Goal: Task Accomplishment & Management: Manage account settings

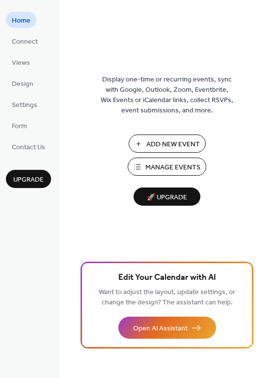
click at [147, 141] on span "Add New Event" at bounding box center [173, 145] width 54 height 10
click at [27, 44] on span "Connect" at bounding box center [25, 42] width 26 height 10
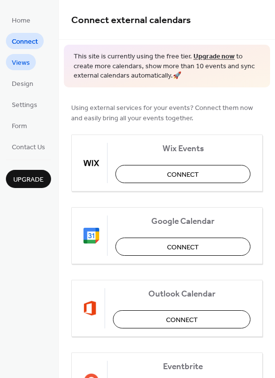
click at [22, 62] on span "Views" at bounding box center [21, 63] width 18 height 10
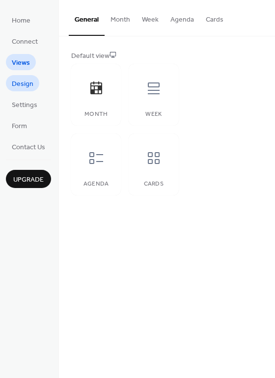
click at [21, 88] on span "Design" at bounding box center [23, 84] width 22 height 10
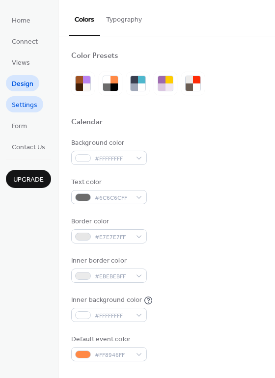
click at [23, 100] on span "Settings" at bounding box center [25, 105] width 26 height 10
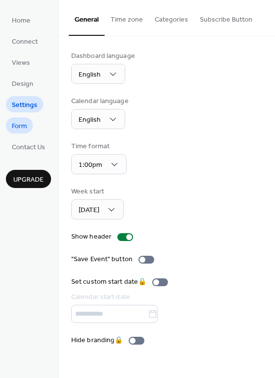
click at [25, 125] on span "Form" at bounding box center [19, 126] width 15 height 10
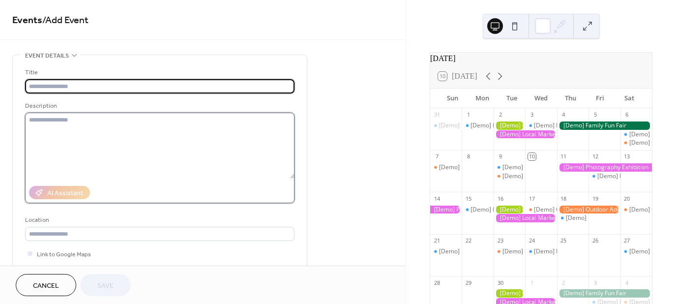
click at [147, 130] on textarea at bounding box center [159, 146] width 269 height 66
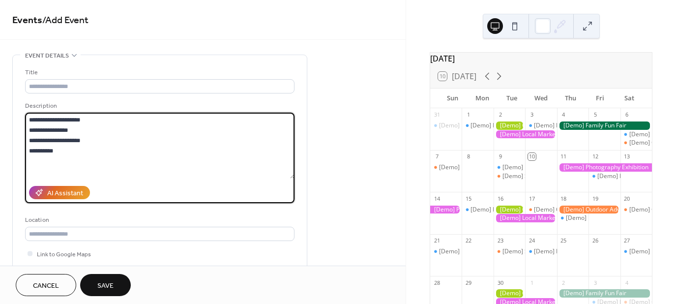
type textarea "**********"
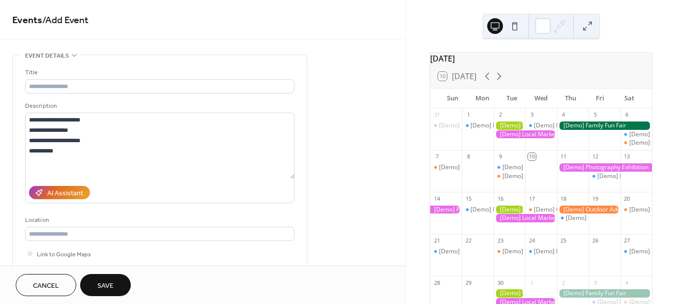
click at [92, 283] on button "Save" at bounding box center [105, 285] width 51 height 22
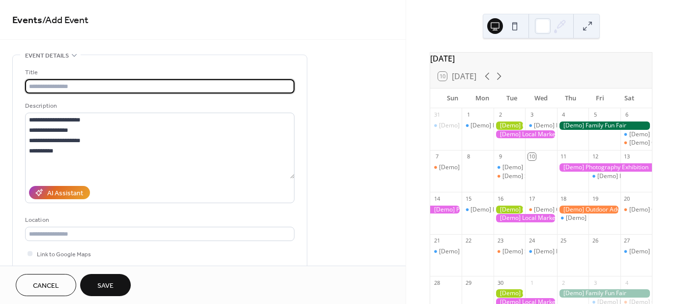
click at [107, 85] on input "text" at bounding box center [159, 86] width 269 height 14
type input "**********"
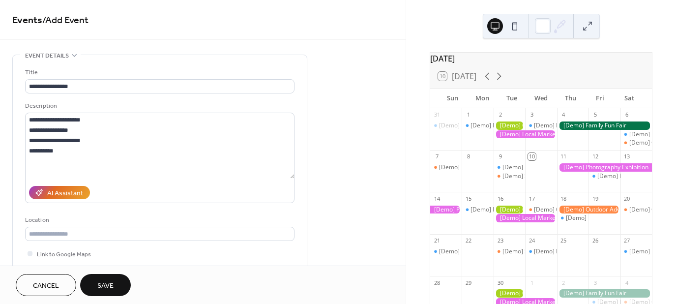
click at [101, 287] on span "Save" at bounding box center [105, 286] width 16 height 10
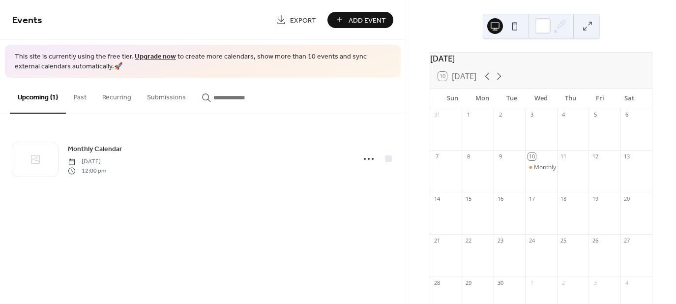
click at [443, 175] on div at bounding box center [445, 175] width 31 height 25
click at [37, 106] on button "Upcoming (1)" at bounding box center [38, 96] width 56 height 36
click at [113, 101] on button "Recurring" at bounding box center [116, 95] width 45 height 35
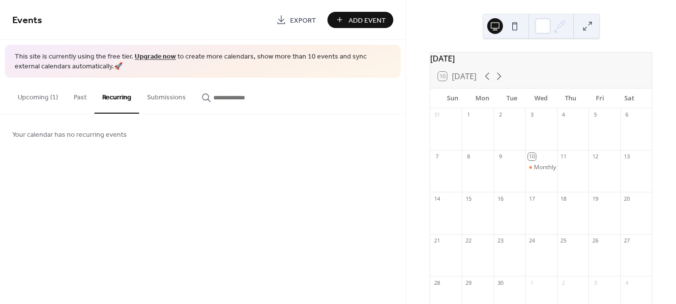
click at [44, 95] on button "Upcoming (1)" at bounding box center [38, 95] width 56 height 35
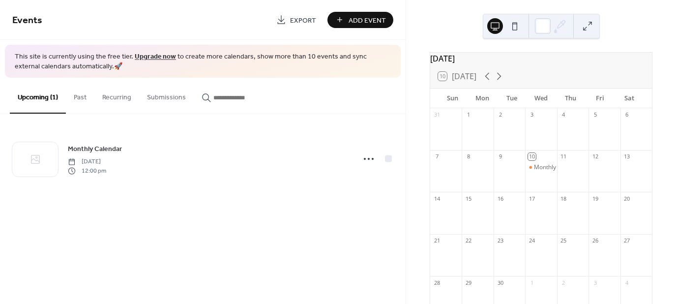
click at [451, 180] on div at bounding box center [445, 175] width 31 height 25
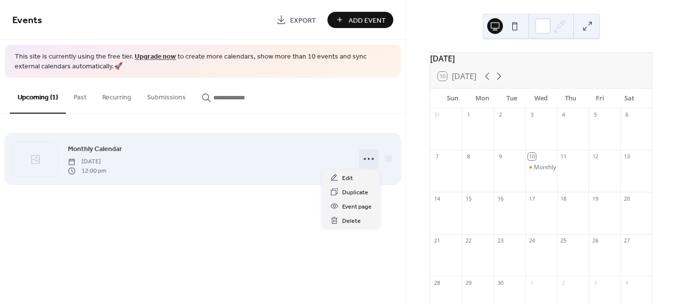
click at [372, 159] on circle at bounding box center [372, 159] width 2 height 2
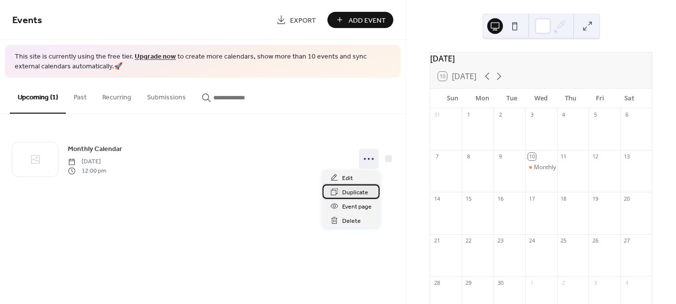
click at [370, 185] on div "Duplicate" at bounding box center [350, 191] width 57 height 14
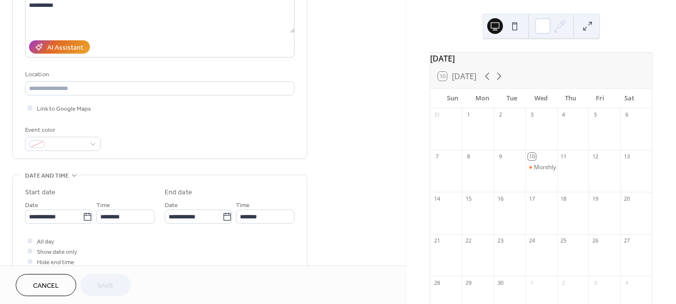
scroll to position [147, 0]
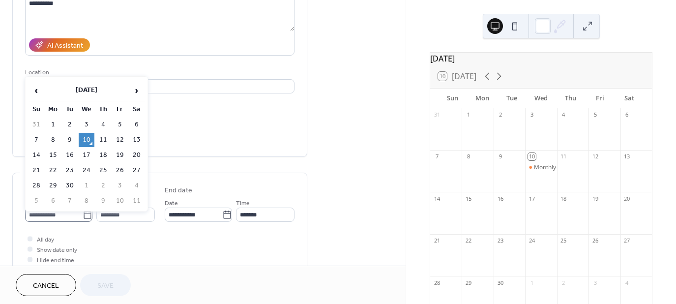
click at [83, 218] on icon at bounding box center [88, 215] width 10 height 10
click at [83, 218] on input "**********" at bounding box center [53, 214] width 57 height 14
click at [38, 135] on td "7" at bounding box center [36, 140] width 16 height 14
type input "**********"
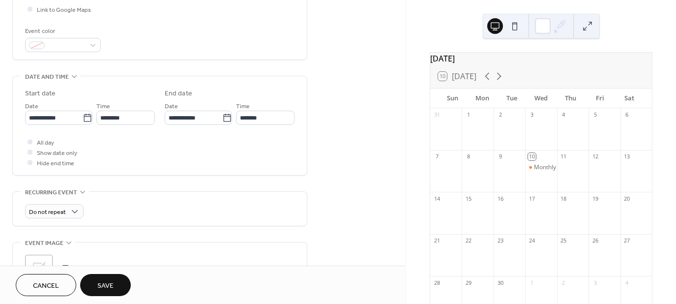
scroll to position [246, 0]
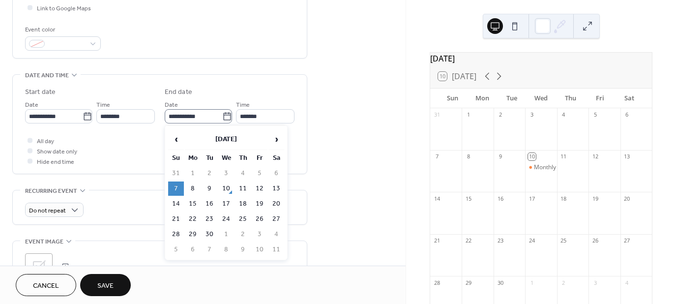
click at [225, 117] on icon at bounding box center [227, 117] width 10 height 10
click at [222, 117] on input "**********" at bounding box center [193, 116] width 57 height 14
click at [225, 117] on icon at bounding box center [227, 117] width 10 height 10
click at [222, 117] on input "**********" at bounding box center [193, 116] width 57 height 14
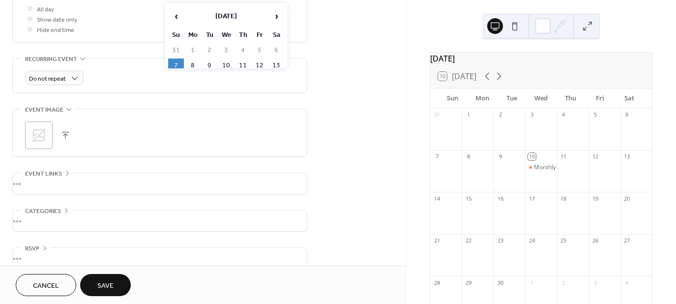
scroll to position [340, 0]
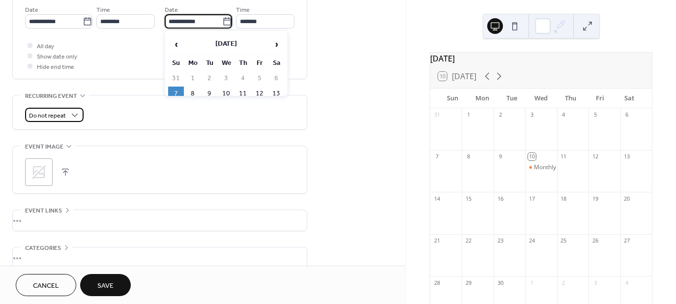
click at [81, 113] on div "Do not repeat" at bounding box center [54, 115] width 58 height 14
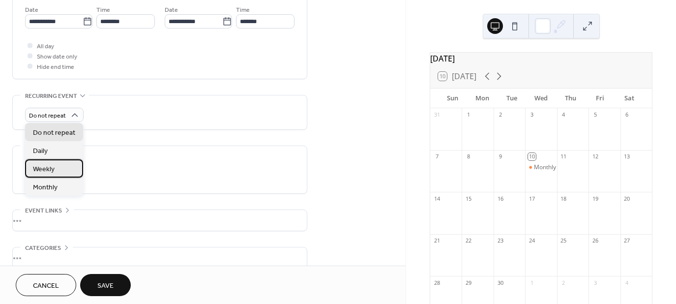
click at [56, 169] on div "Weekly" at bounding box center [54, 168] width 58 height 18
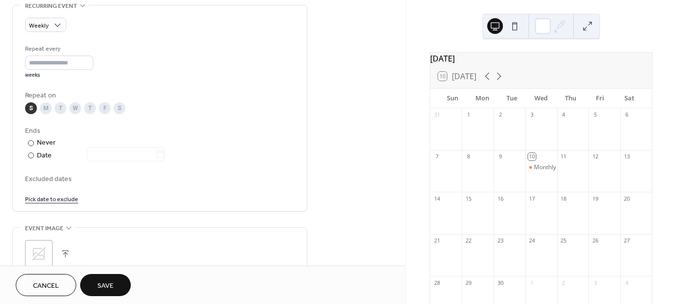
scroll to position [439, 0]
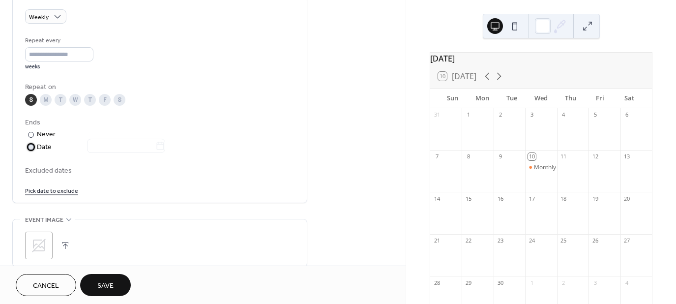
click at [33, 146] on div at bounding box center [31, 147] width 6 height 6
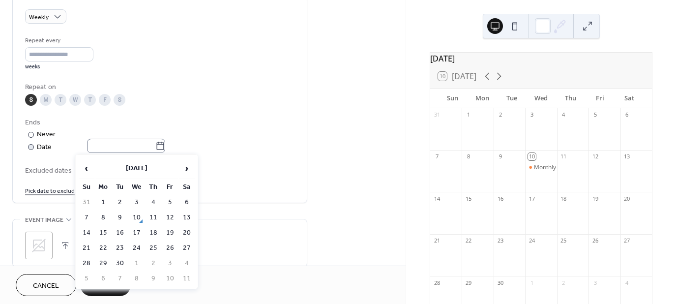
click at [165, 149] on icon at bounding box center [160, 146] width 10 height 10
click at [155, 149] on input "text" at bounding box center [121, 146] width 68 height 14
click at [89, 216] on td "7" at bounding box center [87, 217] width 16 height 14
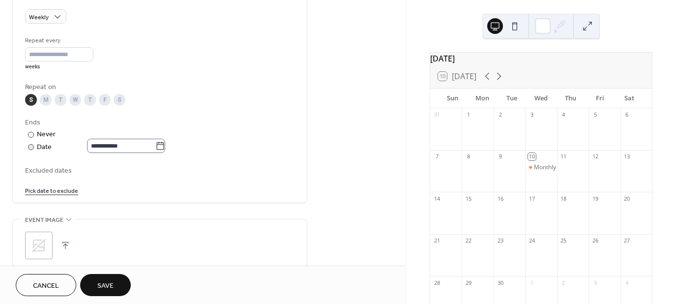
click at [165, 148] on icon at bounding box center [160, 146] width 10 height 10
click at [155, 148] on input "**********" at bounding box center [121, 146] width 68 height 14
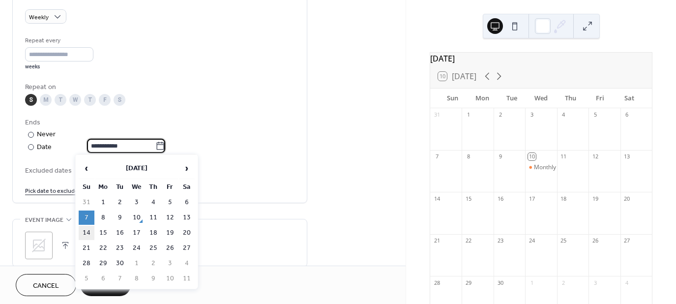
click at [88, 232] on td "14" at bounding box center [87, 233] width 16 height 14
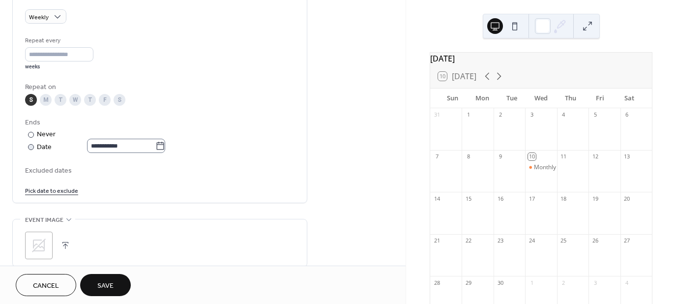
click at [165, 147] on icon at bounding box center [160, 146] width 10 height 10
click at [155, 147] on input "**********" at bounding box center [121, 146] width 68 height 14
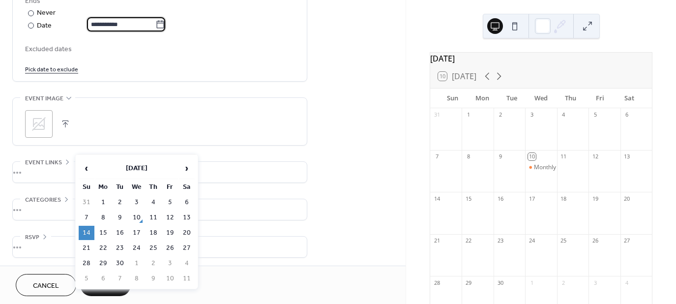
scroll to position [561, 0]
click at [88, 246] on td "21" at bounding box center [87, 248] width 16 height 14
type input "**********"
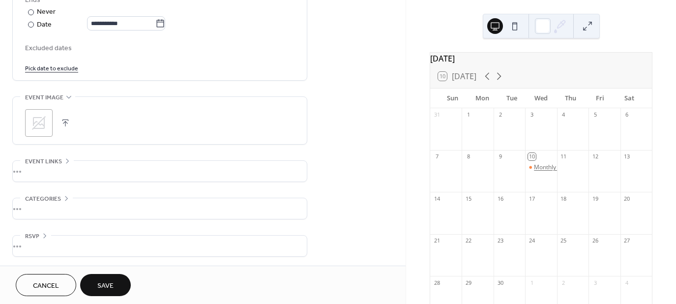
click at [547, 171] on div "Monthly Calendar" at bounding box center [558, 167] width 49 height 8
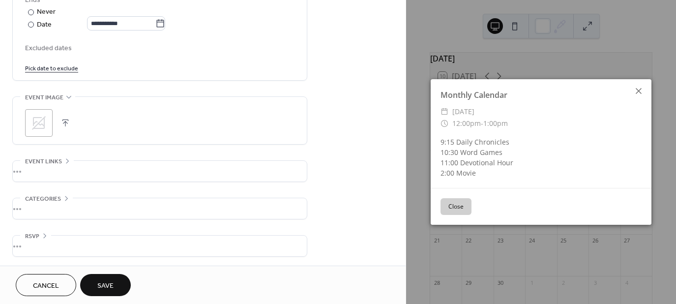
click at [640, 96] on icon at bounding box center [638, 91] width 12 height 12
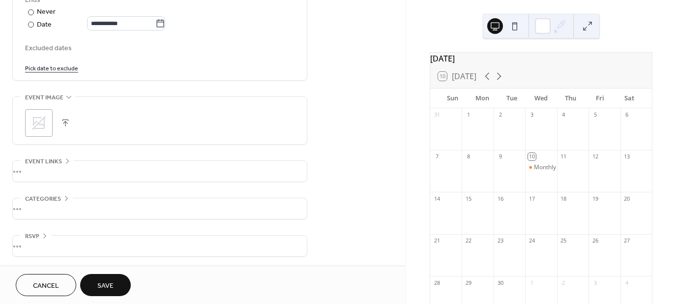
click at [445, 169] on div at bounding box center [445, 175] width 31 height 25
click at [115, 282] on button "Save" at bounding box center [105, 285] width 51 height 22
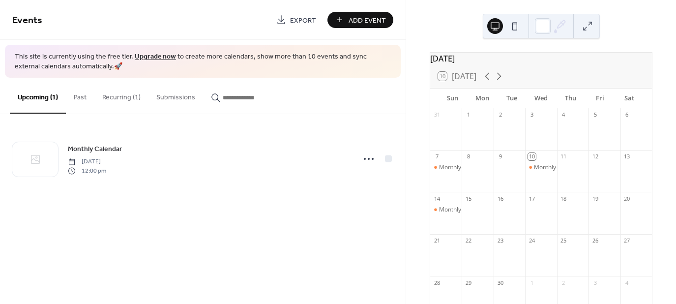
drag, startPoint x: 260, startPoint y: 98, endPoint x: 186, endPoint y: 91, distance: 74.6
click at [256, 98] on input "button" at bounding box center [252, 97] width 59 height 10
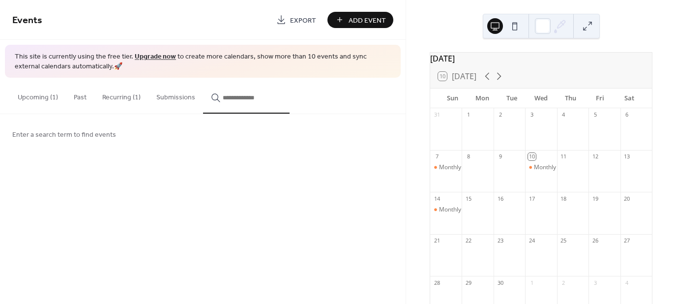
click at [224, 99] on input "button" at bounding box center [252, 97] width 59 height 10
click at [70, 135] on span "Enter a search term to find events" at bounding box center [64, 135] width 104 height 10
click at [29, 97] on button "Upcoming (1)" at bounding box center [38, 95] width 56 height 35
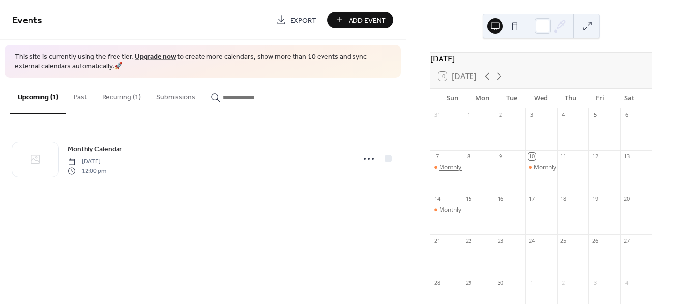
click at [453, 171] on div "Monthly Calendar" at bounding box center [463, 167] width 49 height 8
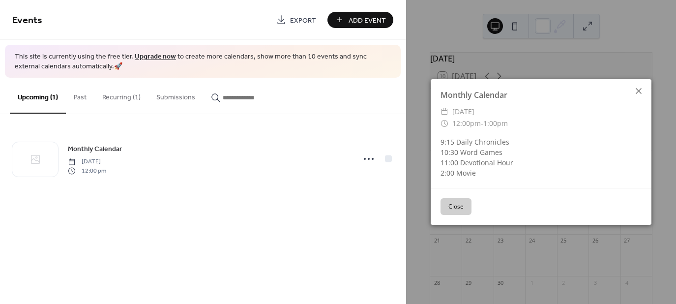
click at [642, 86] on icon at bounding box center [638, 91] width 12 height 12
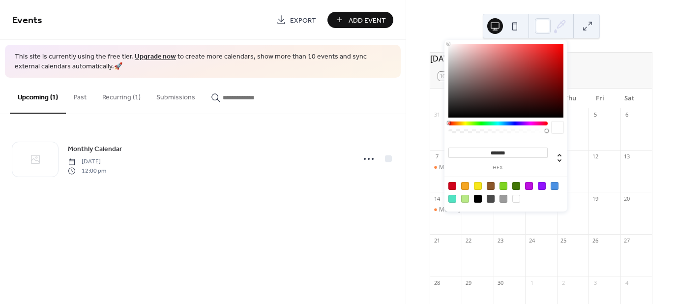
click at [560, 23] on icon at bounding box center [561, 25] width 8 height 8
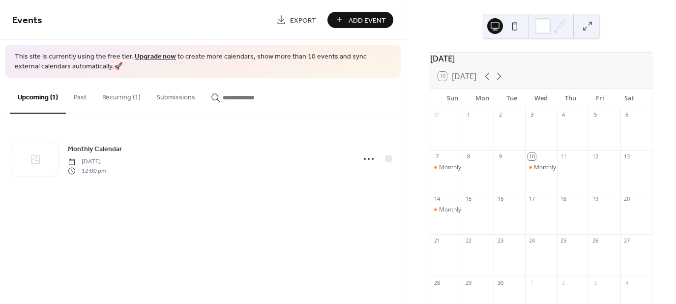
click at [512, 25] on button at bounding box center [515, 26] width 16 height 16
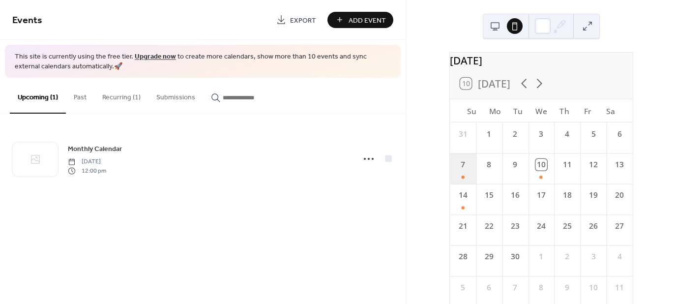
click at [474, 177] on div "7" at bounding box center [463, 168] width 26 height 30
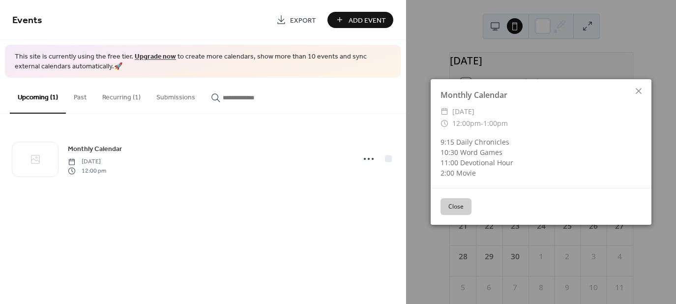
click at [458, 205] on button "Close" at bounding box center [455, 206] width 31 height 17
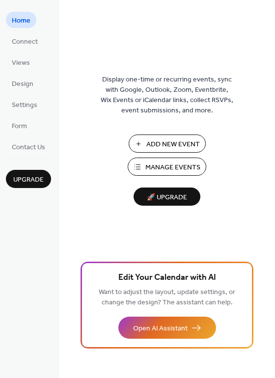
click at [158, 168] on span "Manage Events" at bounding box center [172, 168] width 55 height 10
click at [167, 49] on img at bounding box center [167, 44] width 0 height 25
click at [173, 140] on span "Add New Event" at bounding box center [173, 145] width 54 height 10
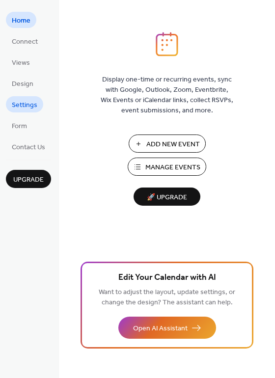
click at [28, 108] on span "Settings" at bounding box center [25, 105] width 26 height 10
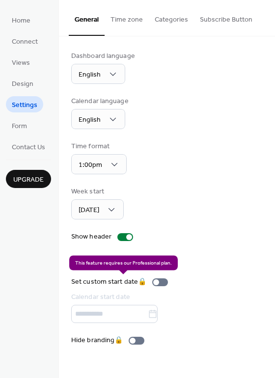
click at [160, 317] on div "Set custom start date 🔒 Calendar start date" at bounding box center [121, 300] width 101 height 46
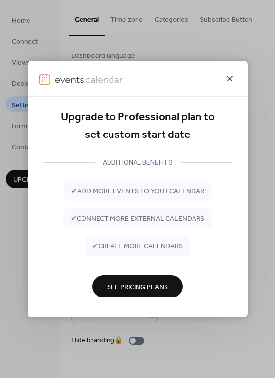
click at [229, 80] on icon at bounding box center [230, 79] width 12 height 12
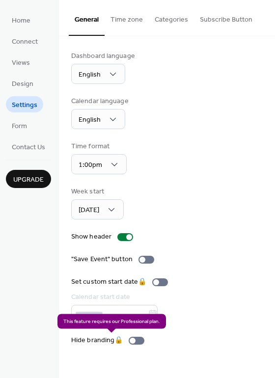
click at [139, 341] on div "Hide branding 🔒" at bounding box center [109, 341] width 77 height 10
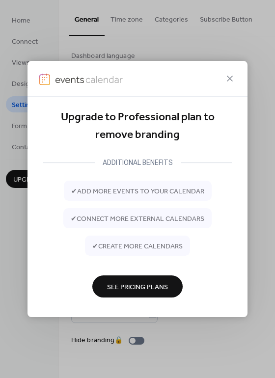
click at [252, 152] on div "Upgrade to Professional plan to remove branding ADDITIONAL BENEFITS ✔ add more …" at bounding box center [137, 189] width 275 height 378
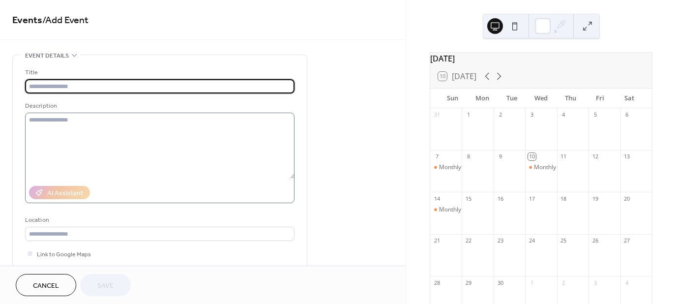
click at [292, 177] on textarea at bounding box center [159, 146] width 269 height 66
click at [292, 176] on textarea at bounding box center [159, 146] width 269 height 66
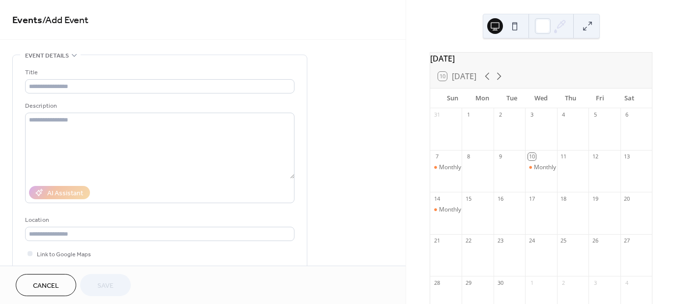
click at [74, 54] on icon at bounding box center [74, 55] width 8 height 8
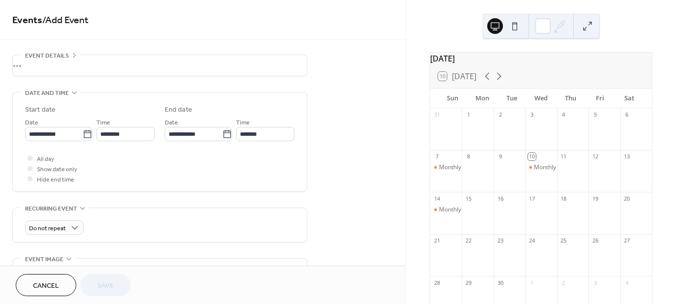
click at [72, 94] on icon at bounding box center [74, 92] width 8 height 8
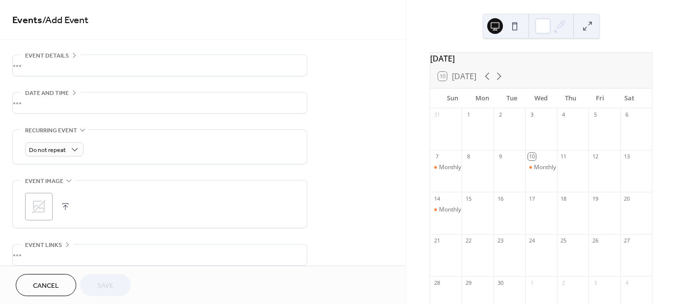
click at [72, 93] on div "•••" at bounding box center [160, 102] width 294 height 21
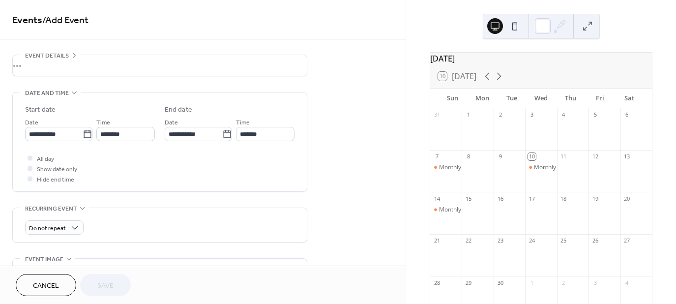
click at [81, 209] on icon at bounding box center [83, 208] width 8 height 8
click at [81, 209] on div "•••" at bounding box center [160, 218] width 294 height 21
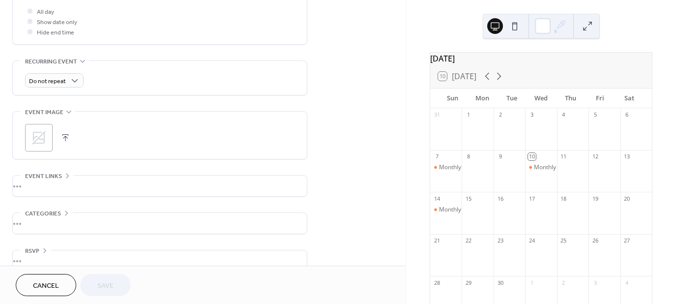
scroll to position [147, 0]
click at [66, 109] on icon at bounding box center [69, 111] width 8 height 8
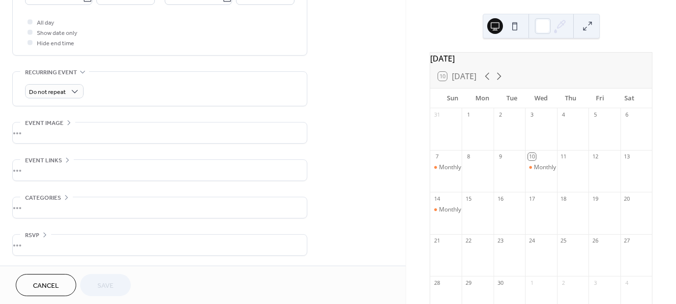
scroll to position [136, 0]
click at [66, 109] on div "**********" at bounding box center [159, 87] width 295 height 337
click at [68, 125] on div "•••" at bounding box center [160, 133] width 294 height 21
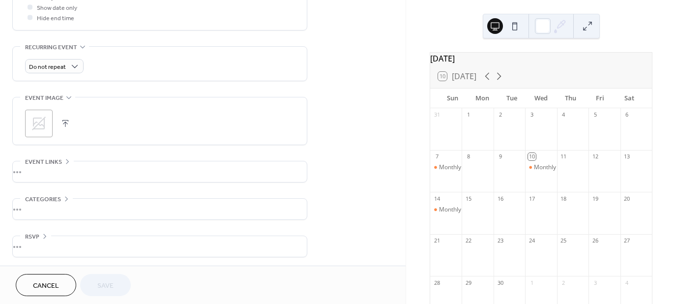
scroll to position [162, 0]
click at [62, 198] on div "•••" at bounding box center [160, 208] width 294 height 21
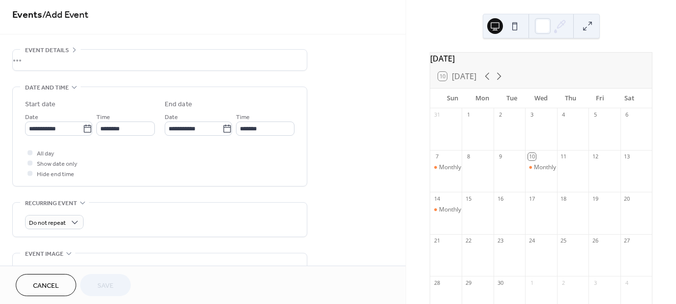
scroll to position [0, 0]
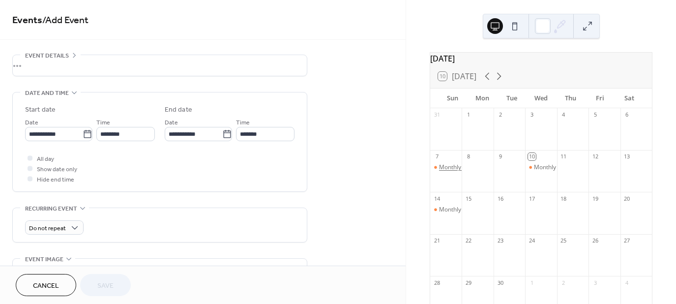
click at [453, 171] on div "Monthly Calendar" at bounding box center [463, 167] width 49 height 8
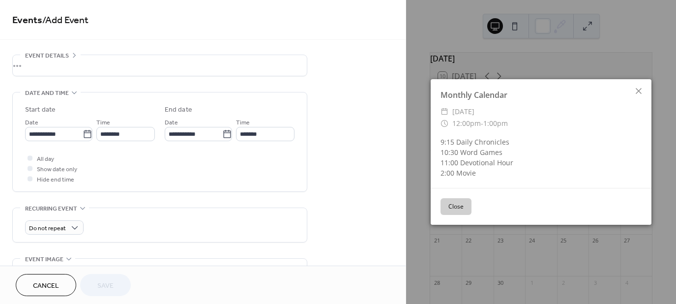
click at [477, 103] on div "Monthly Calendar ​ Sunday, September 7, 2025 ​ 12:00pm - 1:00pm 9:15 Daily Chro…" at bounding box center [540, 133] width 221 height 109
click at [459, 212] on button "Close" at bounding box center [455, 206] width 31 height 17
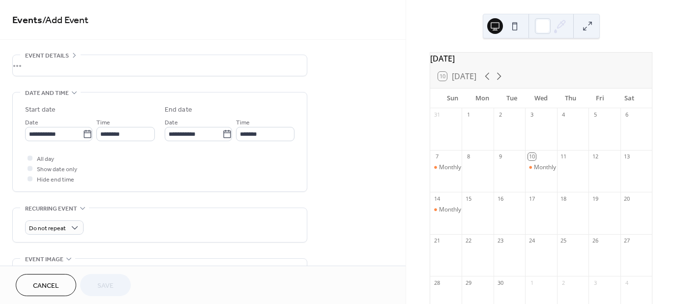
click at [74, 57] on div "•••" at bounding box center [160, 65] width 294 height 21
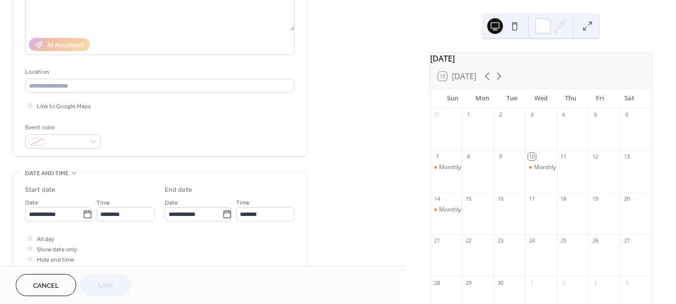
scroll to position [147, 0]
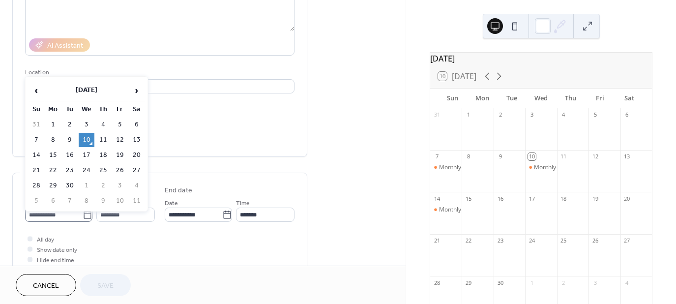
click at [90, 217] on label "**********" at bounding box center [58, 214] width 67 height 14
click at [83, 217] on input "**********" at bounding box center [53, 214] width 57 height 14
click at [39, 138] on td "7" at bounding box center [36, 140] width 16 height 14
type input "**********"
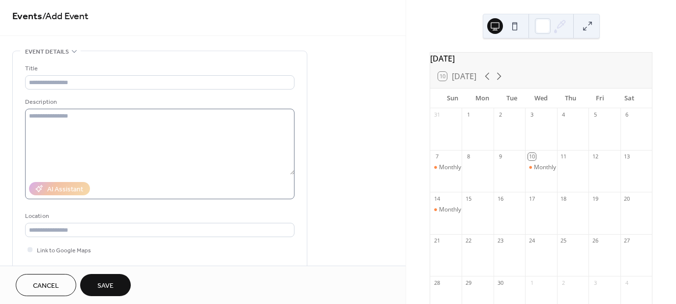
scroll to position [0, 0]
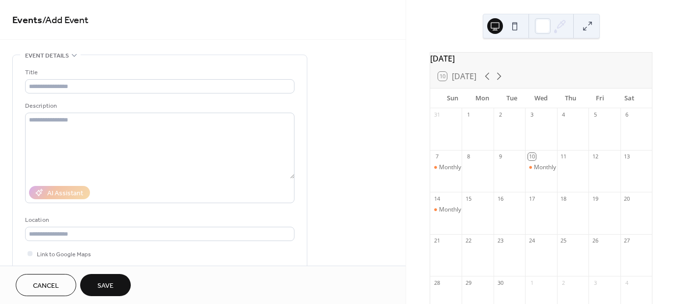
click at [72, 54] on icon at bounding box center [74, 55] width 5 height 3
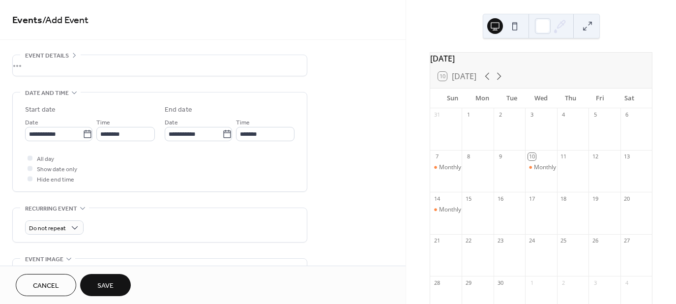
click at [76, 56] on div "•••" at bounding box center [160, 65] width 294 height 21
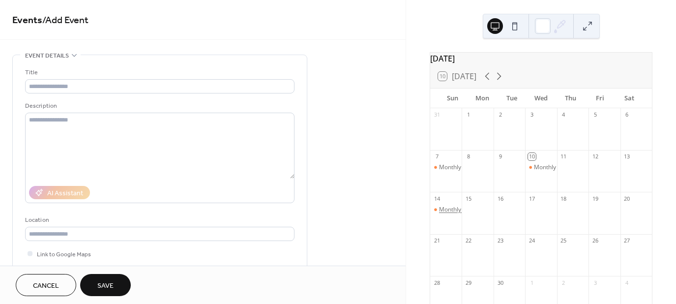
click at [447, 214] on div "Monthly Calendar" at bounding box center [463, 209] width 49 height 8
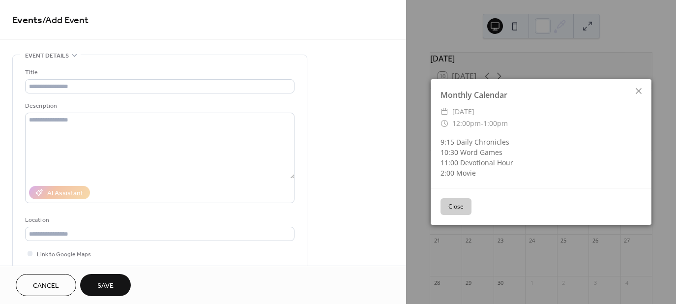
click at [447, 209] on button "Close" at bounding box center [455, 206] width 31 height 17
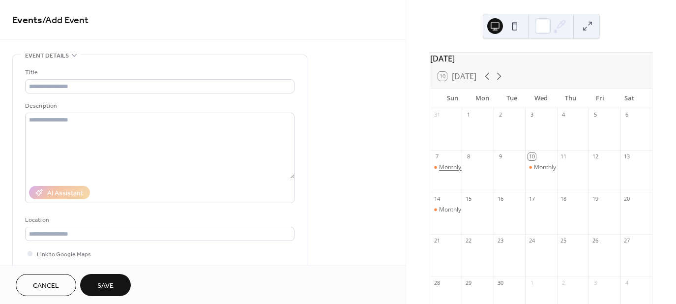
click at [447, 171] on div "Monthly Calendar" at bounding box center [463, 167] width 49 height 8
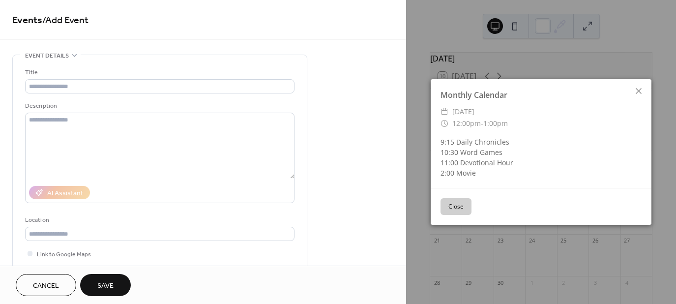
click at [447, 171] on div "9:15 Daily Chronicles 10:30 Word Games 11:00 Devotional Hour 2:00 Movie" at bounding box center [540, 157] width 221 height 41
drag, startPoint x: 470, startPoint y: 125, endPoint x: 456, endPoint y: 155, distance: 33.0
click at [470, 128] on span "12:00pm - 1:00pm" at bounding box center [480, 123] width 56 height 12
click at [440, 182] on div "Monthly Calendar ​ Sunday, September 7, 2025 ​ 12:00pm - 1:00pm 9:15 Daily Chro…" at bounding box center [540, 133] width 221 height 109
click at [463, 157] on div "9:15 Daily Chronicles 10:30 Word Games 11:00 Devotional Hour 2:00 Movie" at bounding box center [540, 157] width 221 height 41
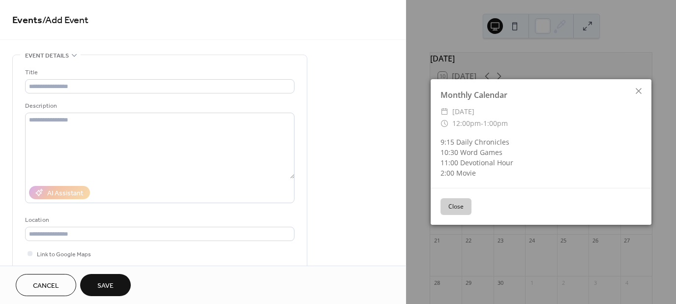
click at [472, 145] on div "9:15 Daily Chronicles 10:30 Word Games 11:00 Devotional Hour 2:00 Movie" at bounding box center [540, 157] width 221 height 41
click at [473, 144] on div "9:15 Daily Chronicles 10:30 Word Games 11:00 Devotional Hour 2:00 Movie" at bounding box center [540, 157] width 221 height 41
click at [640, 94] on icon at bounding box center [638, 91] width 12 height 12
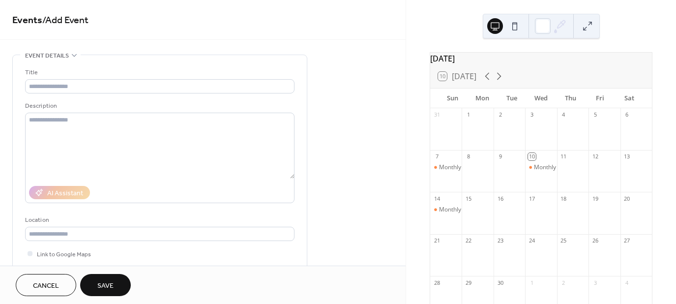
click at [592, 24] on button at bounding box center [587, 26] width 16 height 16
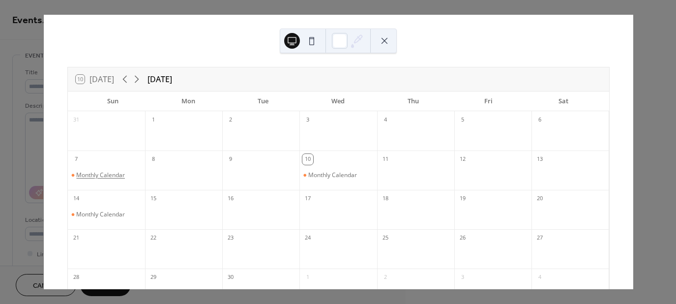
click at [122, 177] on div "Monthly Calendar" at bounding box center [100, 175] width 49 height 8
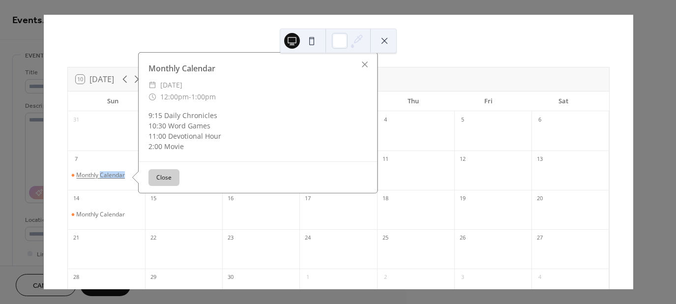
click at [122, 177] on div "Monthly Calendar" at bounding box center [100, 175] width 49 height 8
click at [178, 120] on div "9:15 Daily Chronicles 10:30 Word Games 11:00 Devotional Hour 2:00 Movie" at bounding box center [258, 130] width 239 height 41
click at [226, 104] on div "Monthly Calendar ​ Sunday, September 7, 2025 ​ 12:00pm - 1:00pm 9:15 Daily Chro…" at bounding box center [258, 107] width 239 height 109
drag, startPoint x: 150, startPoint y: 114, endPoint x: 174, endPoint y: 120, distance: 24.2
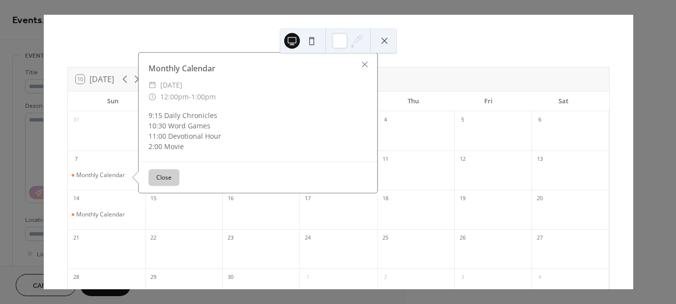
click at [174, 120] on div "9:15 Daily Chronicles 10:30 Word Games 11:00 Devotional Hour 2:00 Movie" at bounding box center [258, 130] width 239 height 41
click at [169, 177] on button "Close" at bounding box center [163, 177] width 31 height 17
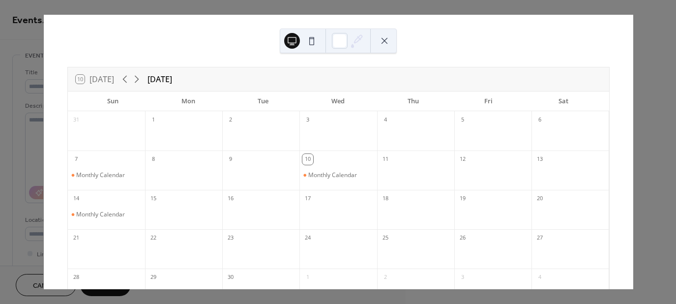
click at [390, 42] on button at bounding box center [384, 41] width 16 height 16
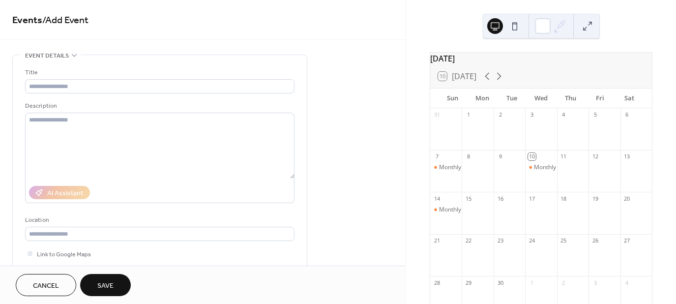
click at [587, 26] on button at bounding box center [587, 26] width 16 height 16
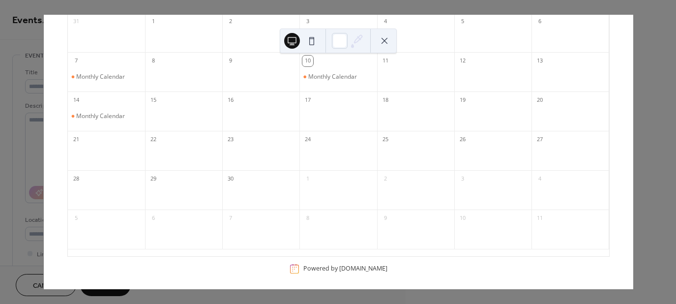
scroll to position [102, 0]
click at [144, 143] on div at bounding box center [106, 152] width 77 height 20
click at [132, 142] on div at bounding box center [106, 152] width 77 height 20
click at [125, 113] on div "Monthly Calendar" at bounding box center [100, 112] width 49 height 8
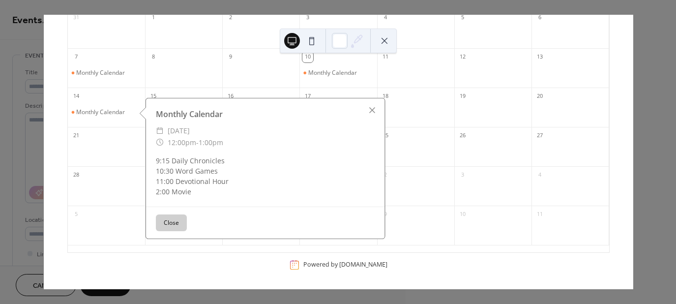
click at [171, 227] on button "Close" at bounding box center [171, 222] width 31 height 17
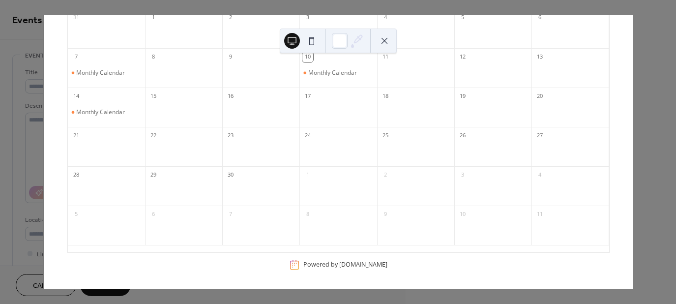
click at [86, 145] on div at bounding box center [106, 152] width 77 height 20
click at [82, 140] on div "21" at bounding box center [76, 135] width 11 height 11
click at [82, 139] on div "21" at bounding box center [76, 135] width 11 height 11
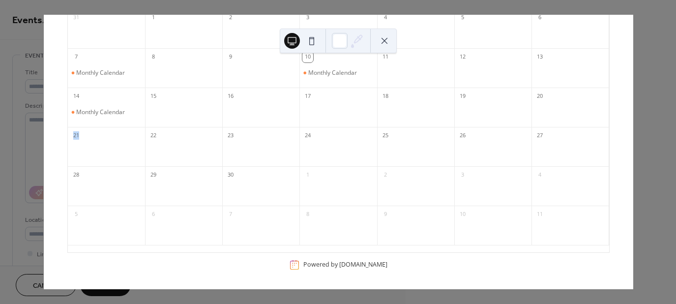
click at [90, 136] on div "21" at bounding box center [106, 135] width 77 height 16
click at [82, 136] on div "21" at bounding box center [76, 135] width 11 height 11
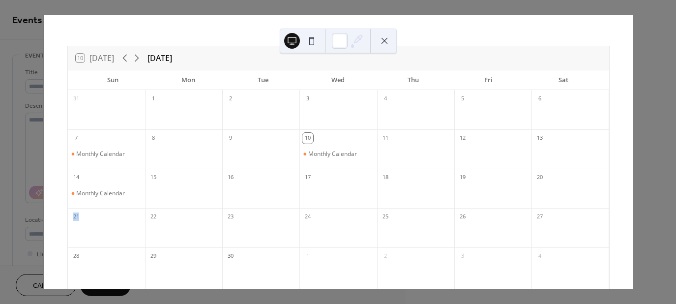
scroll to position [0, 0]
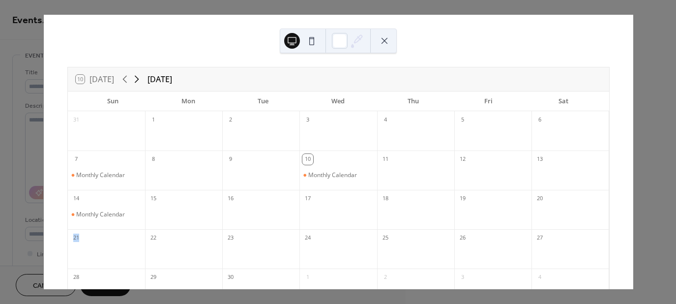
click at [137, 81] on icon at bounding box center [136, 79] width 4 height 7
click at [128, 80] on icon at bounding box center [125, 79] width 12 height 12
click at [141, 79] on icon at bounding box center [137, 79] width 12 height 12
click at [78, 79] on div "10 Today" at bounding box center [95, 79] width 38 height 9
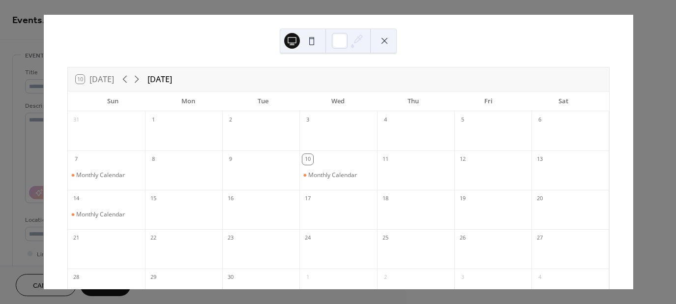
click at [83, 80] on div "10 Today" at bounding box center [95, 79] width 38 height 9
click at [385, 43] on button at bounding box center [384, 41] width 16 height 16
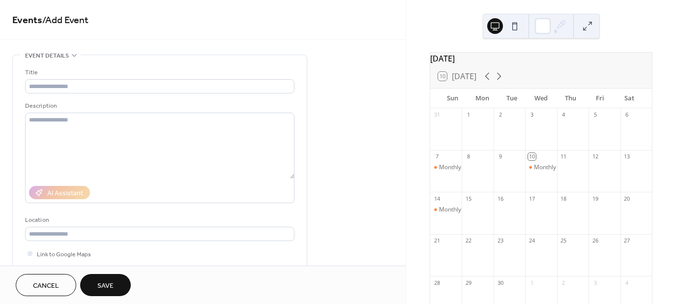
click at [50, 293] on button "Cancel" at bounding box center [46, 285] width 60 height 22
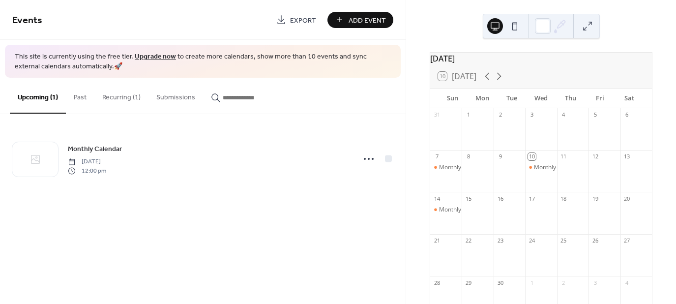
click at [440, 244] on div "21" at bounding box center [436, 240] width 7 height 7
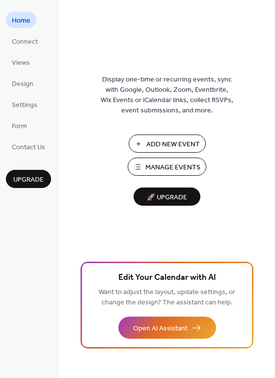
click at [24, 25] on span "Home" at bounding box center [21, 21] width 19 height 10
click at [27, 63] on span "Views" at bounding box center [21, 63] width 18 height 10
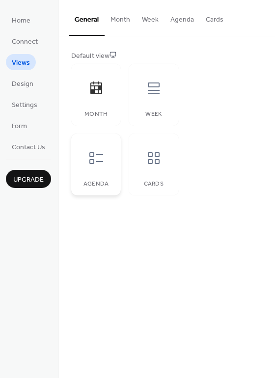
click at [95, 163] on icon at bounding box center [96, 158] width 16 height 16
click at [121, 20] on button "Month" at bounding box center [120, 17] width 31 height 35
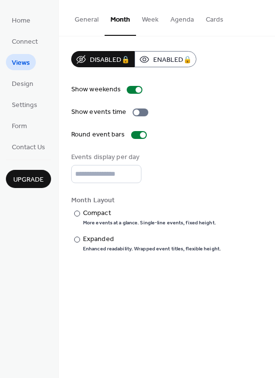
click at [151, 18] on button "Week" at bounding box center [150, 17] width 28 height 35
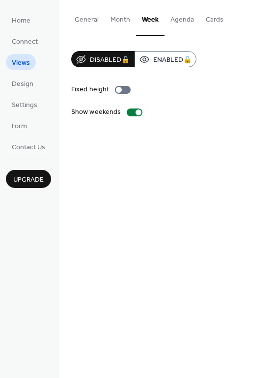
click at [170, 19] on button "Agenda" at bounding box center [182, 17] width 35 height 35
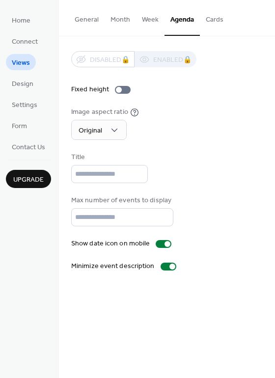
click at [113, 22] on button "Month" at bounding box center [120, 17] width 31 height 35
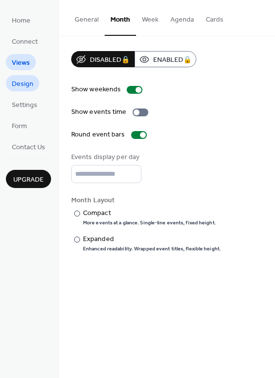
click at [27, 85] on span "Design" at bounding box center [23, 84] width 22 height 10
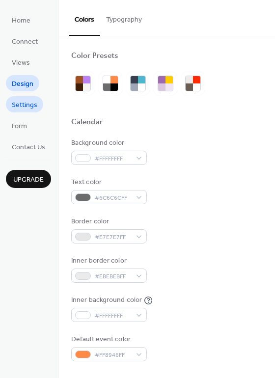
click at [30, 106] on span "Settings" at bounding box center [25, 105] width 26 height 10
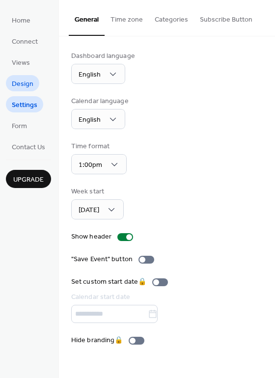
click at [27, 88] on span "Design" at bounding box center [23, 84] width 22 height 10
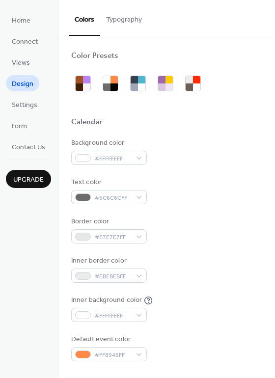
click at [117, 21] on button "Typography" at bounding box center [124, 17] width 48 height 35
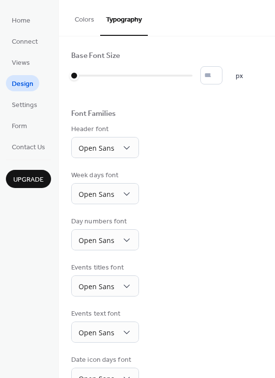
click at [88, 24] on button "Colors" at bounding box center [84, 17] width 31 height 35
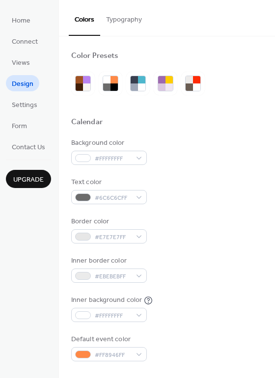
click at [123, 26] on button "Typography" at bounding box center [124, 17] width 48 height 35
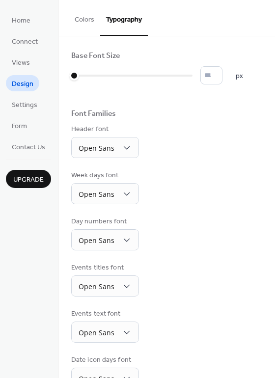
click at [91, 26] on button "Colors" at bounding box center [84, 17] width 31 height 35
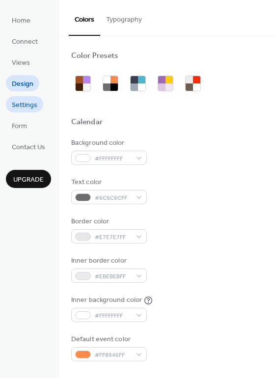
click at [28, 108] on span "Settings" at bounding box center [25, 105] width 26 height 10
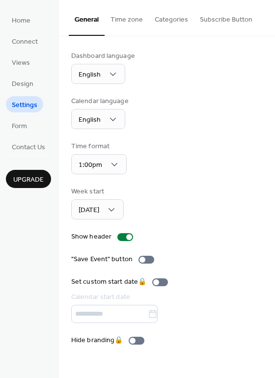
click at [174, 25] on button "Categories" at bounding box center [171, 17] width 45 height 35
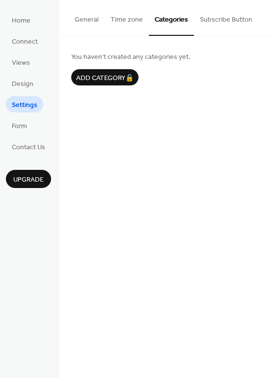
click at [87, 21] on button "General" at bounding box center [87, 17] width 36 height 35
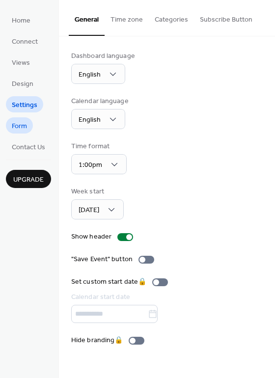
click at [23, 129] on span "Form" at bounding box center [19, 126] width 15 height 10
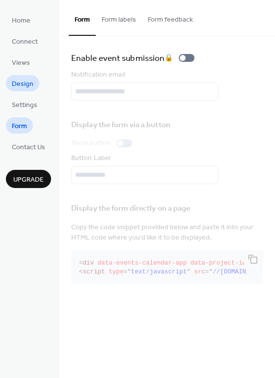
click at [37, 86] on link "Design" at bounding box center [22, 83] width 33 height 16
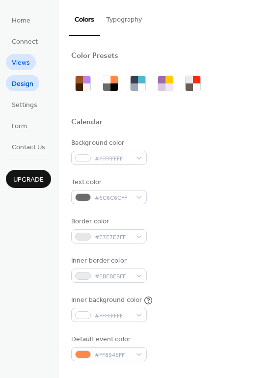
click at [24, 64] on span "Views" at bounding box center [21, 63] width 18 height 10
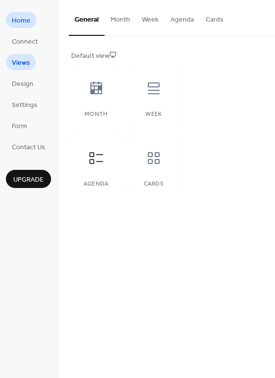
click at [26, 22] on span "Home" at bounding box center [21, 21] width 19 height 10
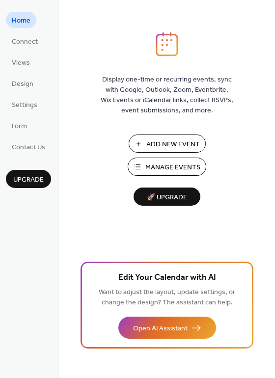
click at [21, 20] on span "Home" at bounding box center [21, 21] width 19 height 10
click at [151, 145] on span "Add New Event" at bounding box center [173, 145] width 54 height 10
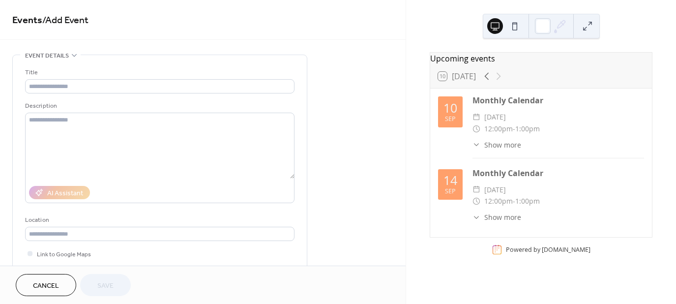
click at [70, 57] on icon at bounding box center [74, 55] width 8 height 8
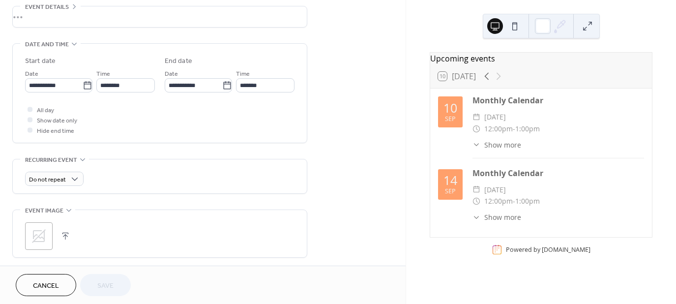
scroll to position [49, 0]
click at [81, 161] on icon at bounding box center [83, 159] width 8 height 8
click at [82, 159] on div "•••" at bounding box center [160, 169] width 294 height 21
